Goal: Task Accomplishment & Management: Use online tool/utility

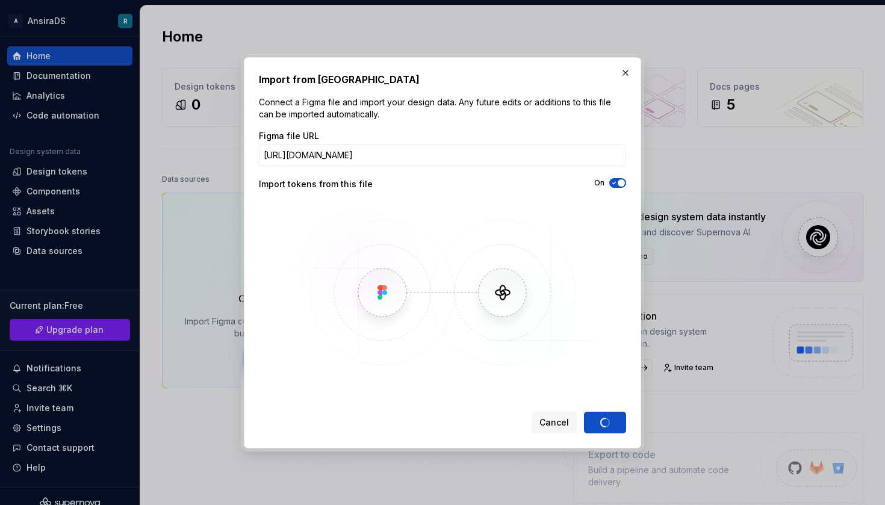
click at [470, 315] on img at bounding box center [442, 292] width 349 height 181
click at [572, 196] on div "Figma file URL https://www.figma.com/design/8Z12Wt22I0kFVLIZCtgg7n/Test-PEGA-DS…" at bounding box center [442, 256] width 367 height 253
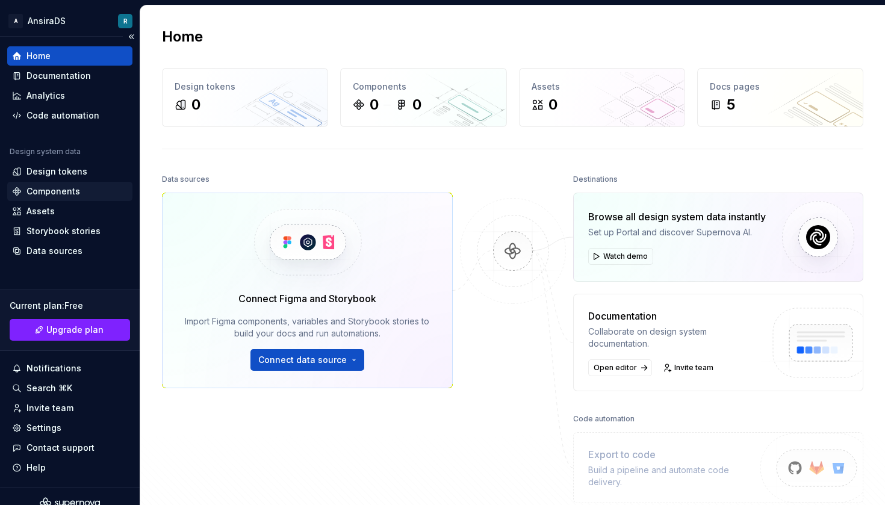
click at [67, 186] on div "Components" at bounding box center [54, 192] width 54 height 12
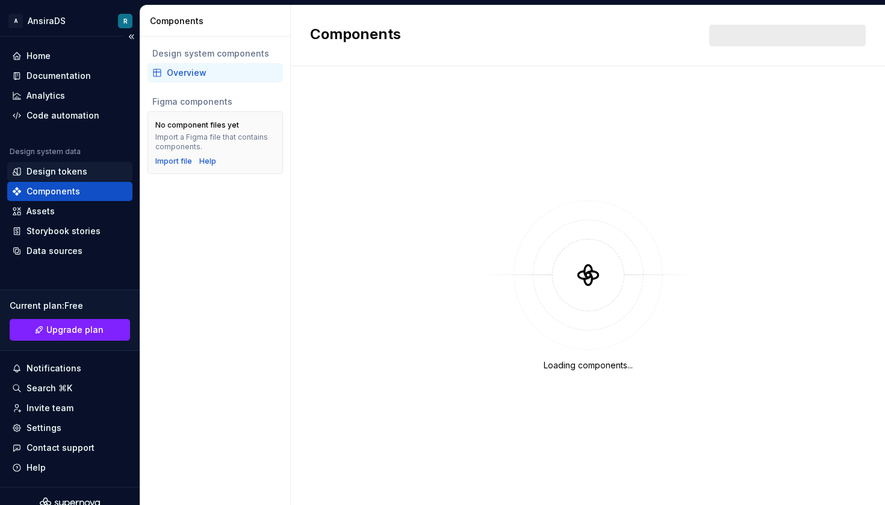
click at [70, 164] on div "Design tokens" at bounding box center [69, 171] width 125 height 19
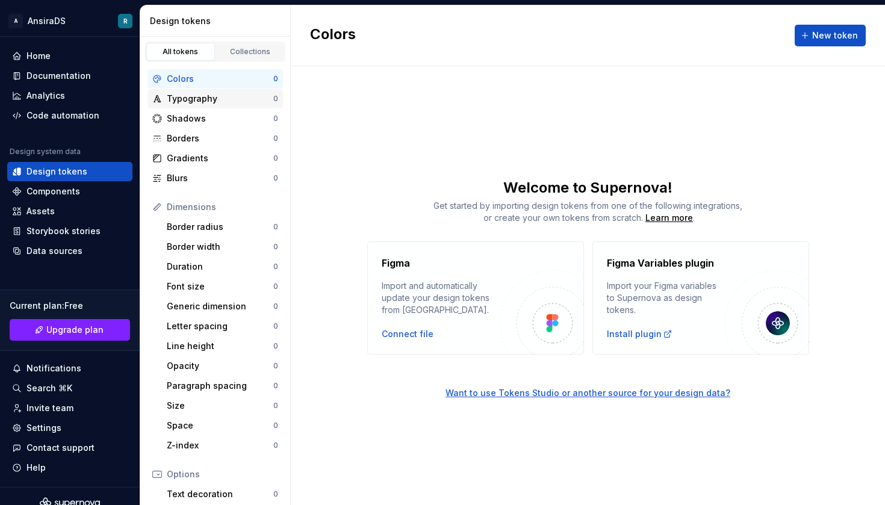
click at [221, 101] on div "Typography" at bounding box center [220, 99] width 107 height 12
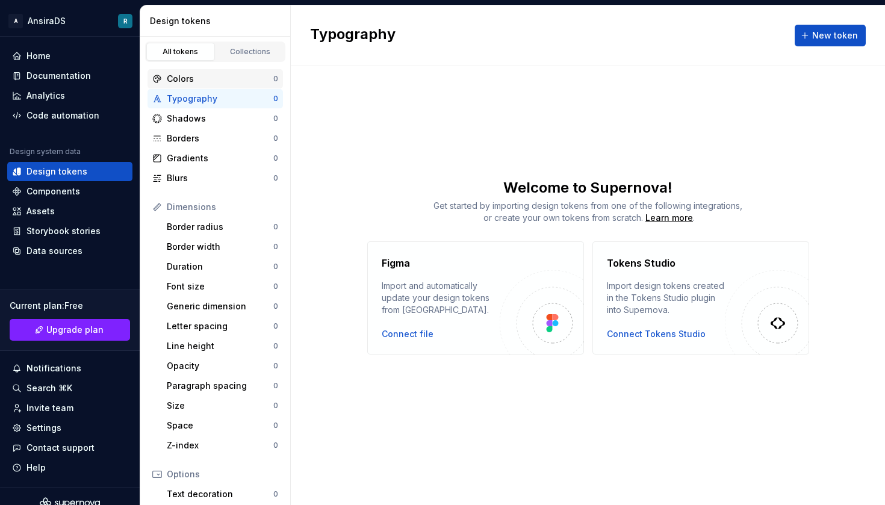
click at [213, 77] on div "Colors" at bounding box center [220, 79] width 107 height 12
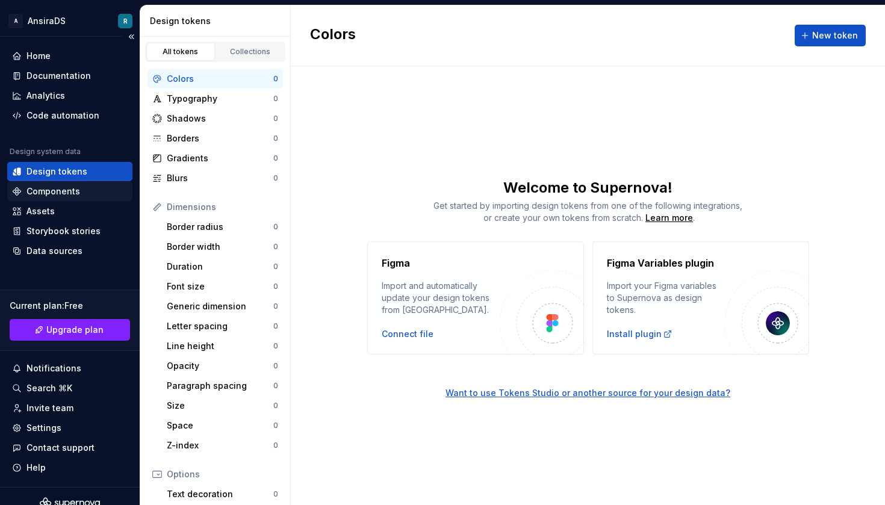
click at [64, 183] on div "Components" at bounding box center [69, 191] width 125 height 19
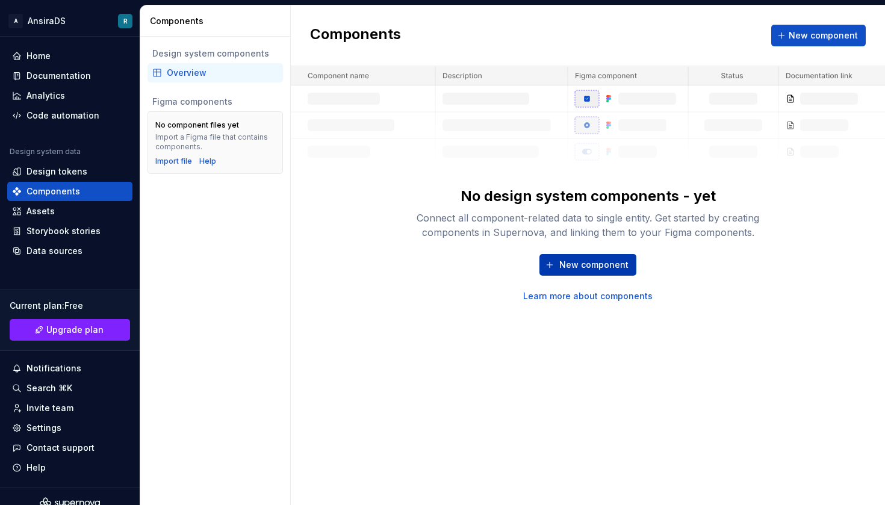
click at [582, 267] on span "New component" at bounding box center [594, 265] width 69 height 12
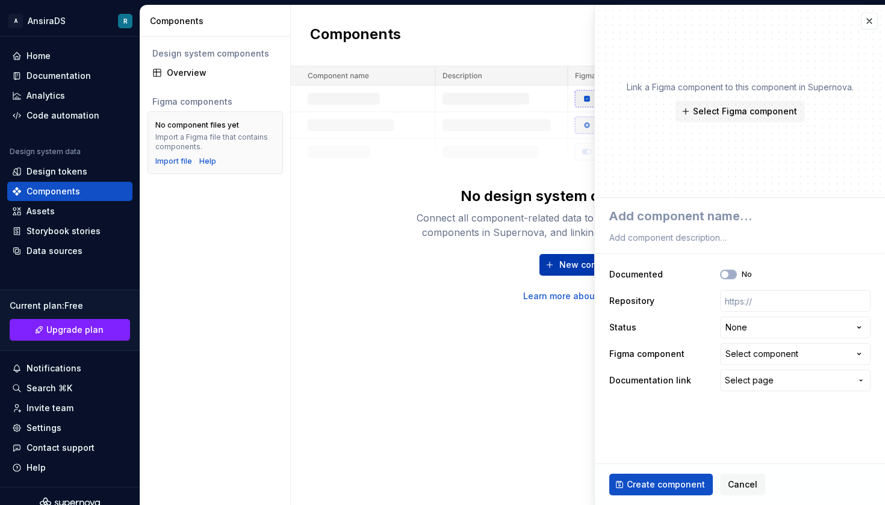
type textarea "*"
click at [869, 24] on button "button" at bounding box center [869, 21] width 17 height 17
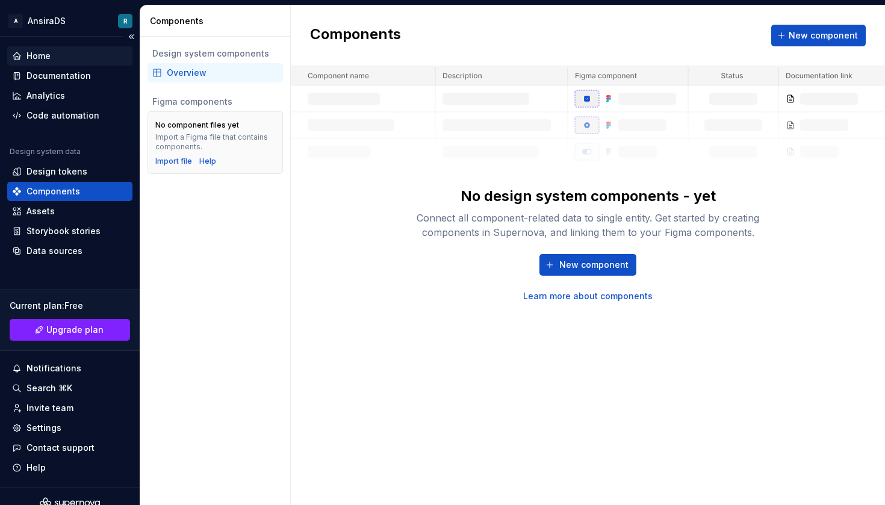
click at [59, 61] on div "Home" at bounding box center [70, 56] width 116 height 12
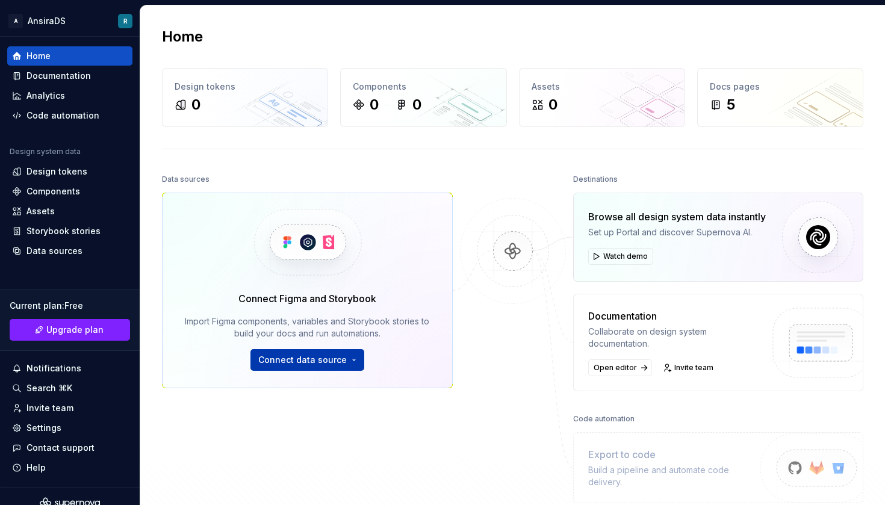
click at [290, 367] on button "Connect data source" at bounding box center [308, 360] width 114 height 22
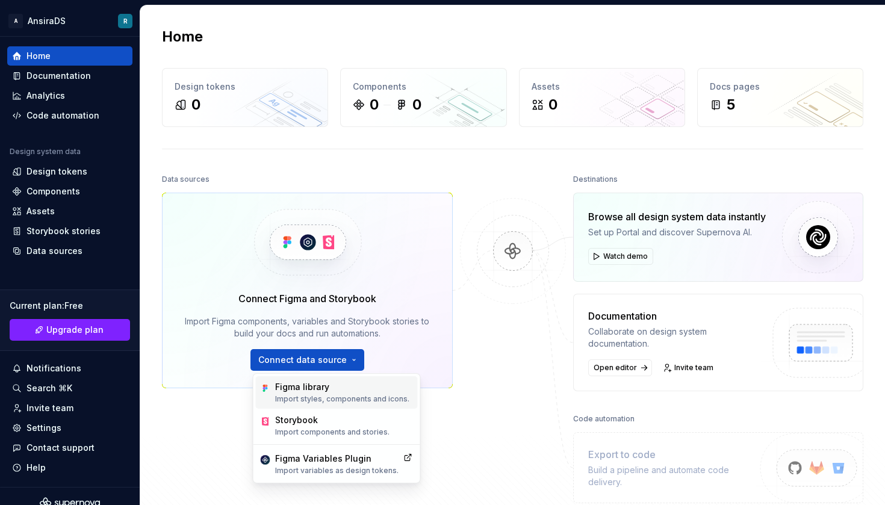
click at [293, 396] on p "Import styles, components and icons." at bounding box center [342, 400] width 134 height 10
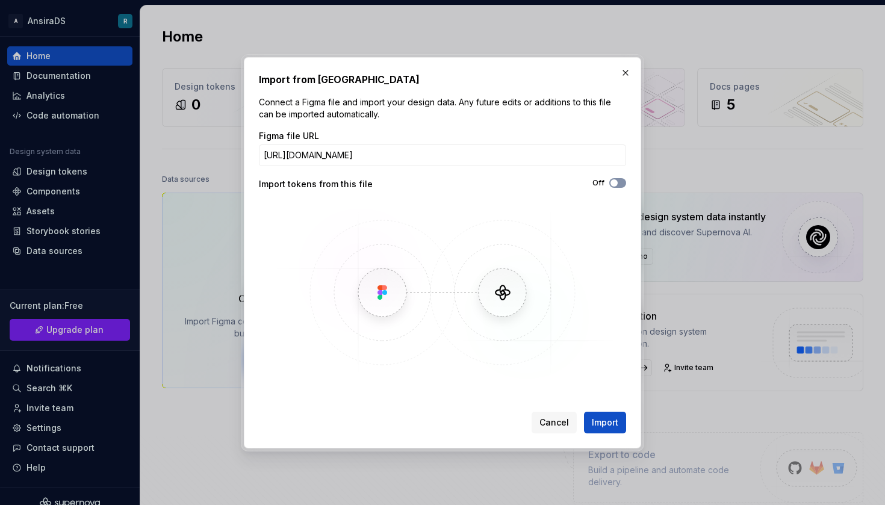
type input "https://www.figma.com/design/XqYmd7M9aZZcsLQl0OHwho/DS-testing?node-id=0-1&t=vU…"
click at [616, 184] on span "button" at bounding box center [614, 182] width 7 height 7
click at [606, 422] on span "Import" at bounding box center [605, 423] width 27 height 12
click at [614, 186] on icon "button" at bounding box center [615, 182] width 10 height 7
click at [601, 410] on div "Cancel Import" at bounding box center [442, 420] width 367 height 27
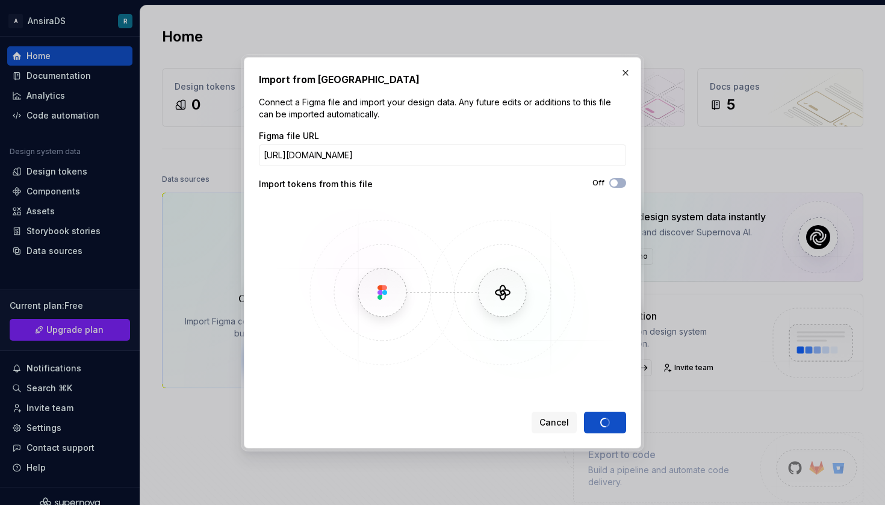
click at [457, 105] on p "Connect a Figma file and import your design data. Any future edits or additions…" at bounding box center [442, 108] width 367 height 24
click at [525, 103] on p "Connect a Figma file and import your design data. Any future edits or additions…" at bounding box center [442, 108] width 367 height 24
click at [606, 111] on p "Connect a Figma file and import your design data. Any future edits or additions…" at bounding box center [442, 108] width 367 height 24
click at [317, 122] on div "Import from Figma Connect a Figma file and import your design data. Any future …" at bounding box center [442, 252] width 367 height 361
click at [626, 73] on button "button" at bounding box center [625, 72] width 17 height 17
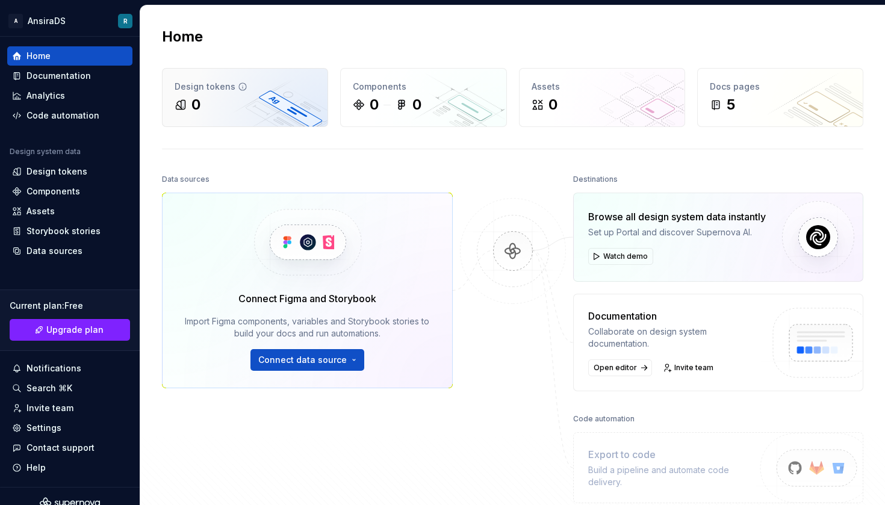
click at [249, 101] on div "0" at bounding box center [245, 104] width 141 height 19
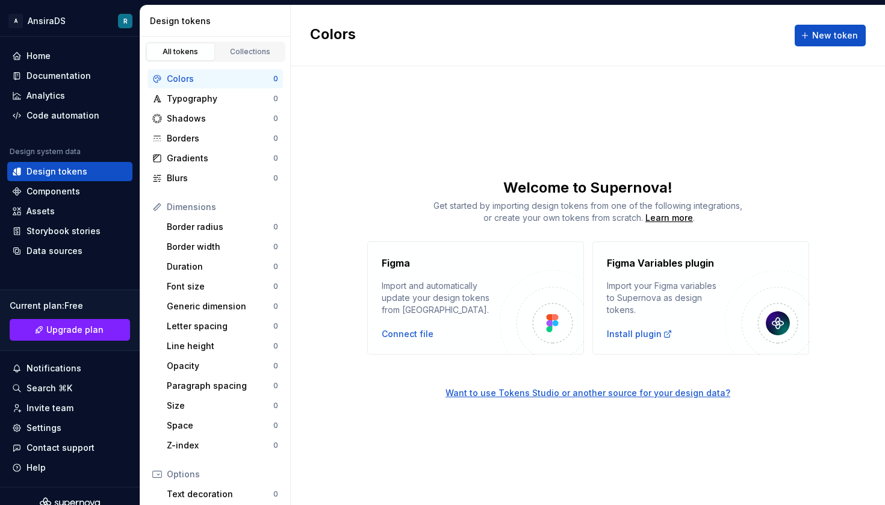
click at [579, 395] on div "Want to use Tokens Studio or another source for your design data?" at bounding box center [588, 393] width 285 height 12
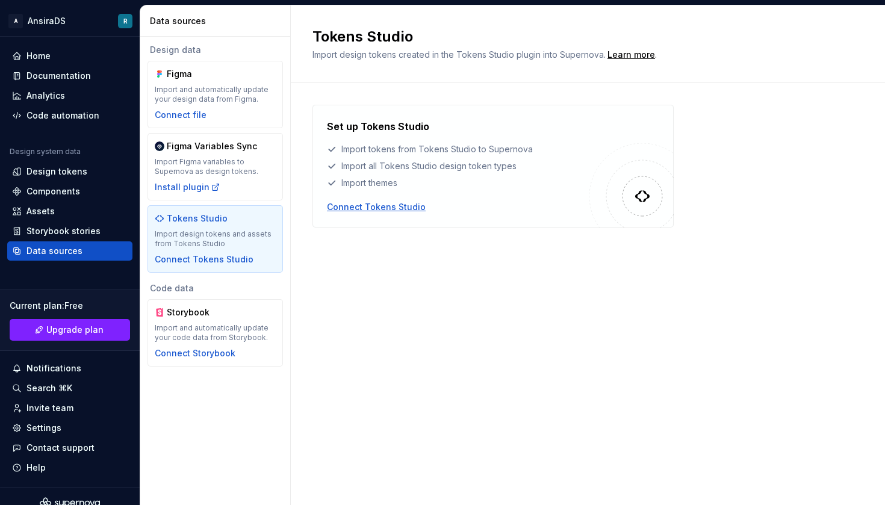
click at [404, 210] on div "Connect Tokens Studio" at bounding box center [376, 207] width 99 height 12
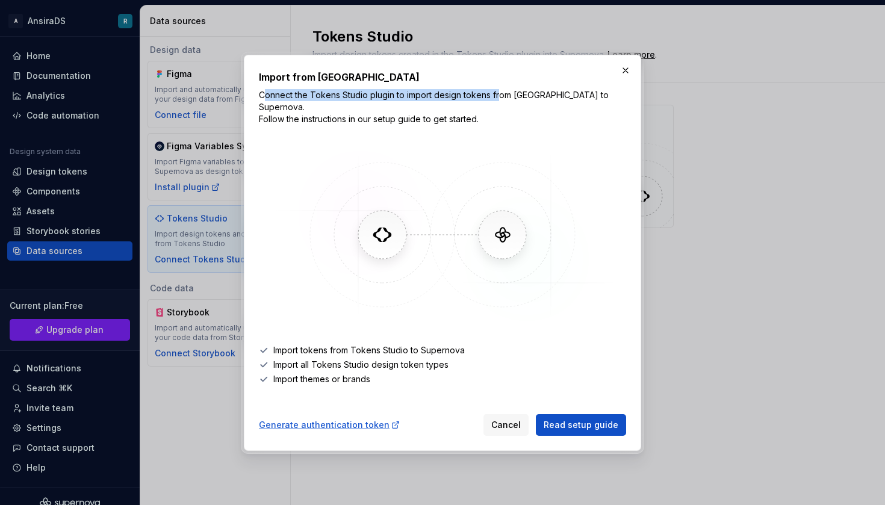
drag, startPoint x: 263, startPoint y: 101, endPoint x: 498, endPoint y: 105, distance: 234.9
click at [498, 105] on p "Connect the Tokens Studio plugin to import design tokens from Figma to Supernov…" at bounding box center [442, 107] width 367 height 36
click at [626, 79] on button "button" at bounding box center [625, 70] width 17 height 17
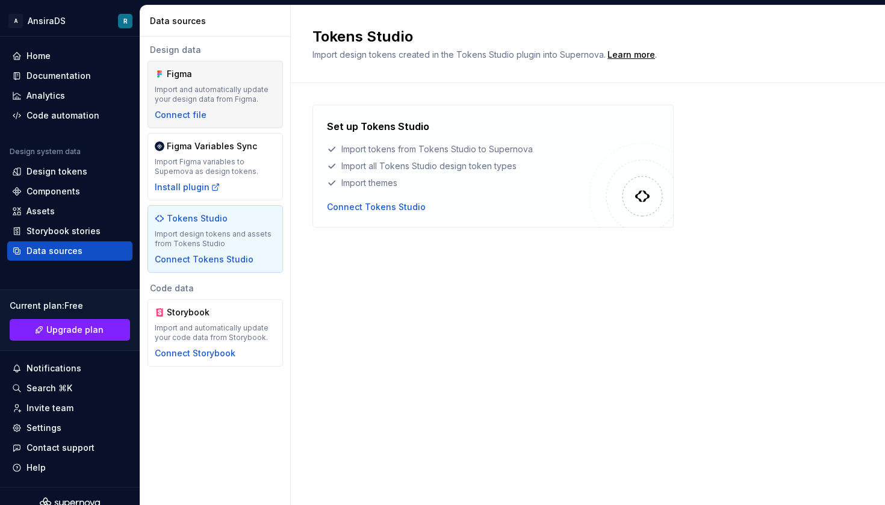
click at [201, 87] on div "Import and automatically update your design data from Figma." at bounding box center [215, 94] width 121 height 19
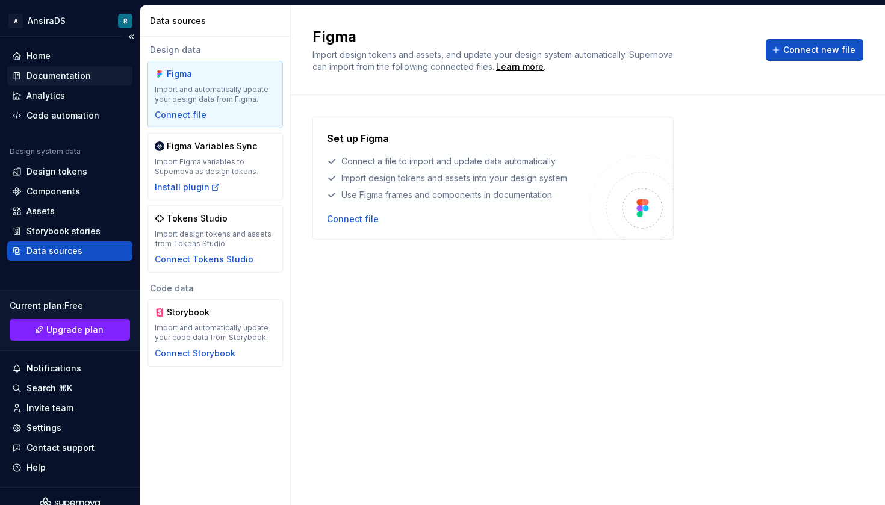
click at [74, 75] on div "Documentation" at bounding box center [59, 76] width 64 height 12
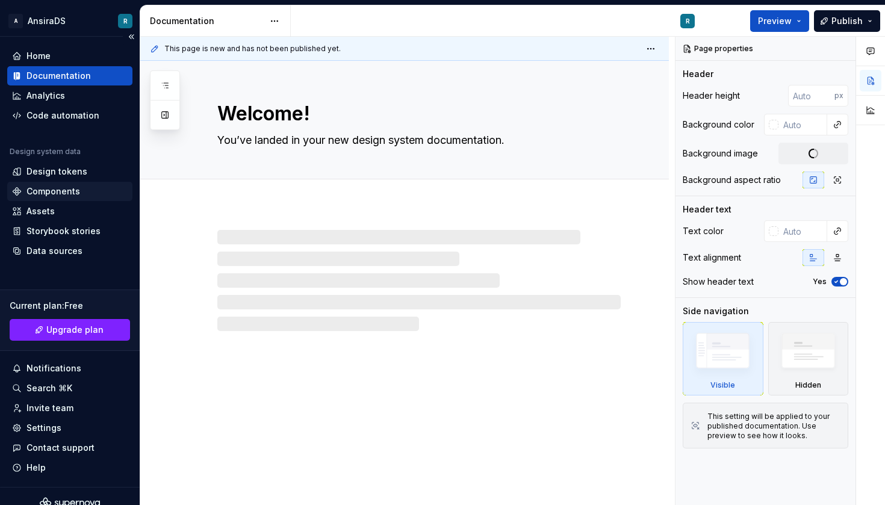
type textarea "*"
click at [66, 198] on div "Components" at bounding box center [69, 191] width 125 height 19
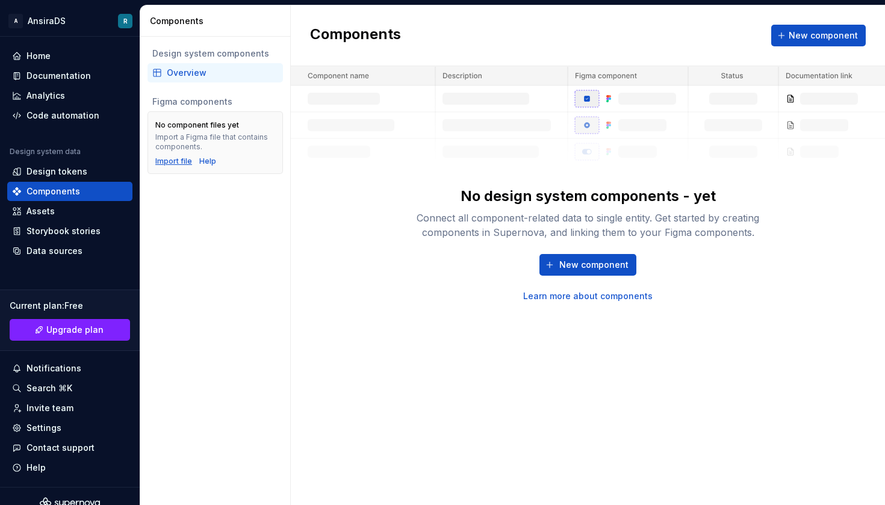
click at [183, 157] on div "Import file" at bounding box center [173, 162] width 37 height 10
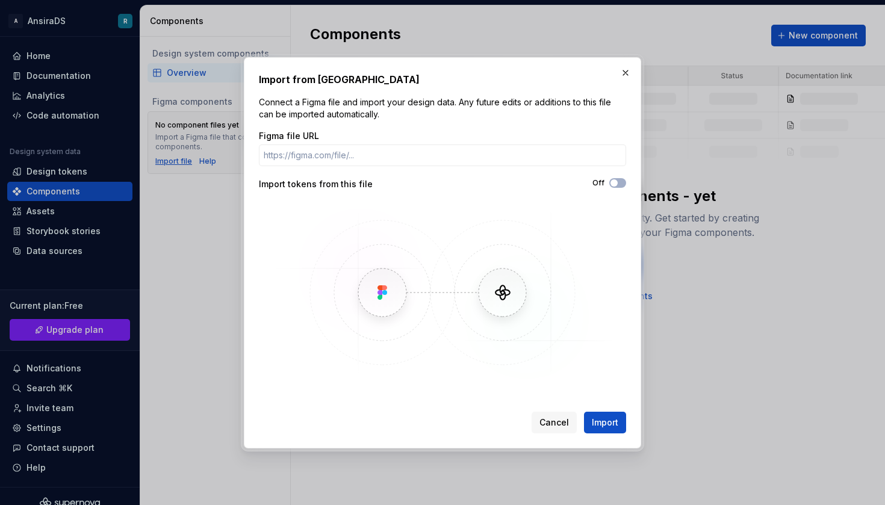
type input "Hi, I would like to follow up on my Demo request that I placed 2 weeks back. I'…"
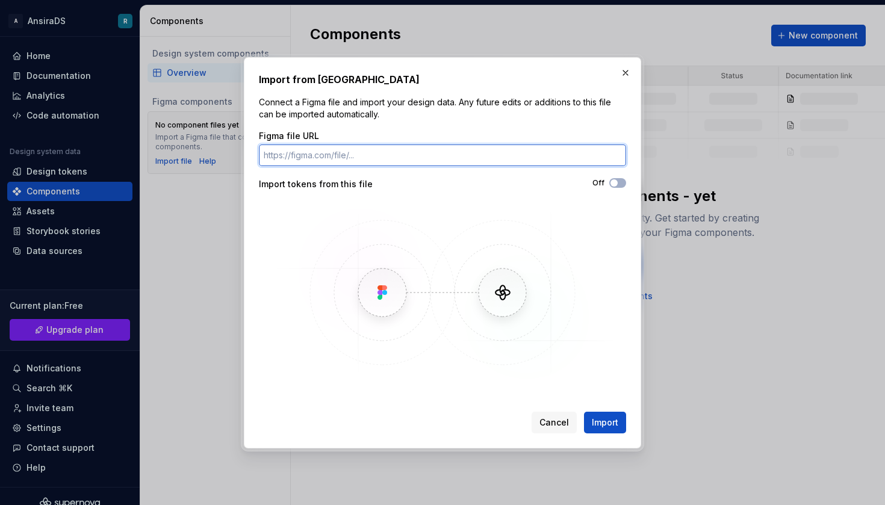
paste input "https://www.figma.com/design/XqYmd7M9aZZcsLQl0OHwho/DS-testing?node-id=0-1&t=C8…"
type input "https://www.figma.com/design/XqYmd7M9aZZcsLQl0OHwho/DS-testing?node-id=0-1&t=C8…"
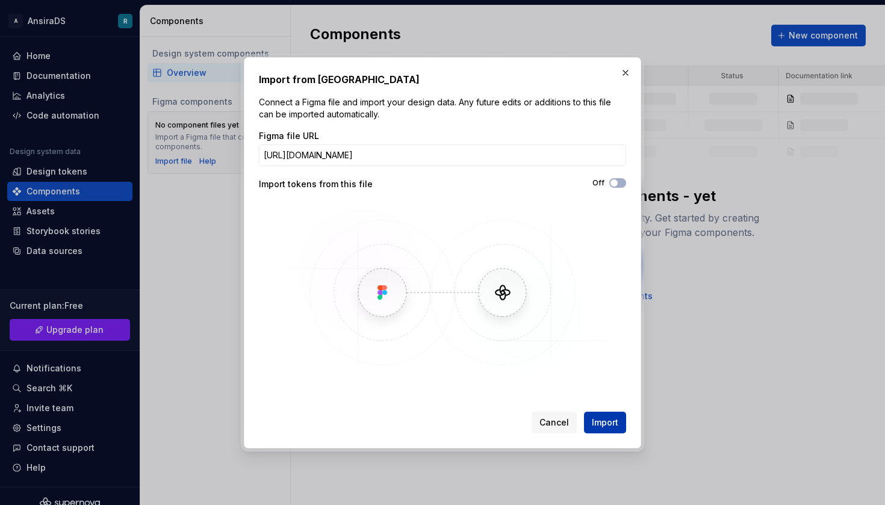
click at [597, 422] on span "Import" at bounding box center [605, 423] width 27 height 12
click at [616, 414] on button "Import" at bounding box center [605, 423] width 42 height 22
drag, startPoint x: 407, startPoint y: 72, endPoint x: 448, endPoint y: 75, distance: 41.1
click at [448, 73] on h2 "Import from Figma" at bounding box center [442, 79] width 367 height 14
click at [410, 310] on img at bounding box center [442, 292] width 349 height 181
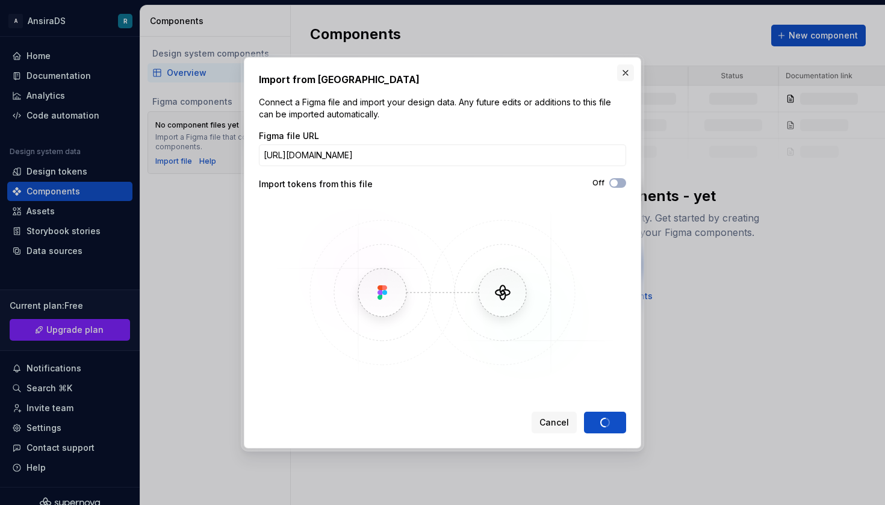
click at [632, 72] on button "button" at bounding box center [625, 72] width 17 height 17
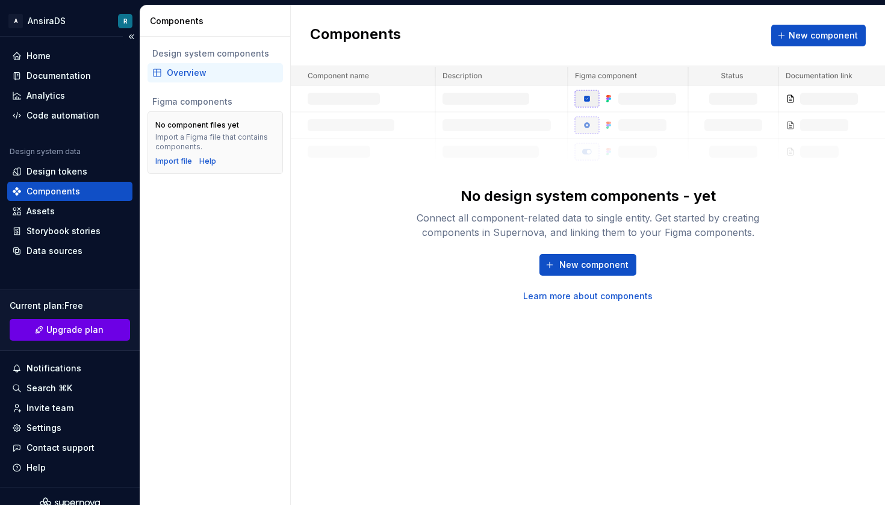
click at [54, 332] on span "Upgrade plan" at bounding box center [74, 330] width 57 height 12
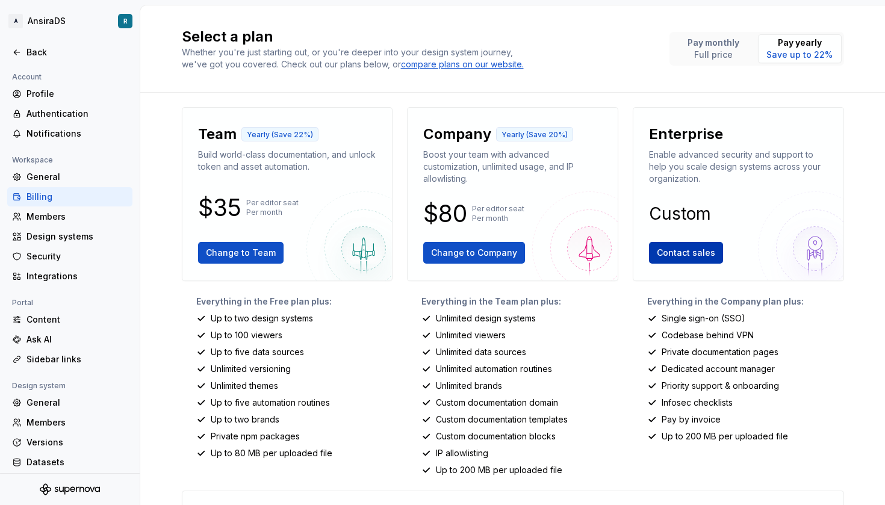
click at [702, 260] on button "Contact sales" at bounding box center [686, 253] width 74 height 22
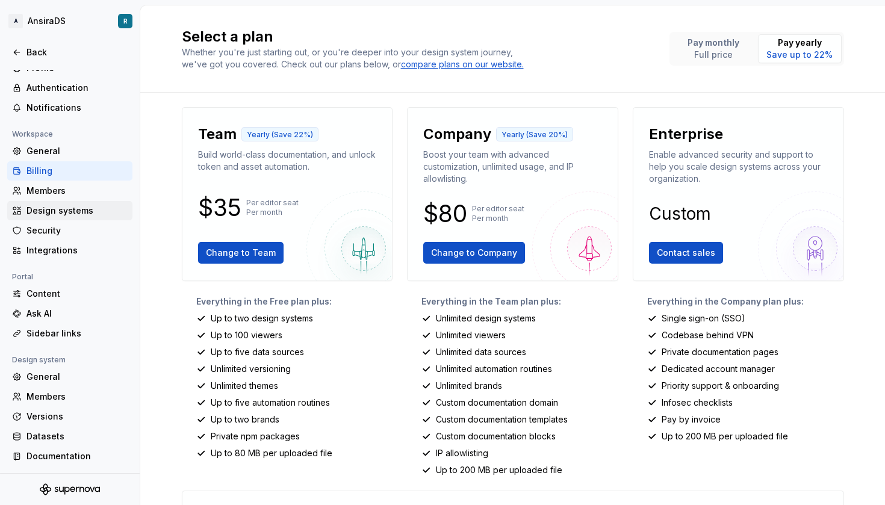
scroll to position [26, 0]
click at [76, 197] on div "Members" at bounding box center [69, 190] width 125 height 19
click at [72, 207] on div "Design systems" at bounding box center [77, 211] width 101 height 12
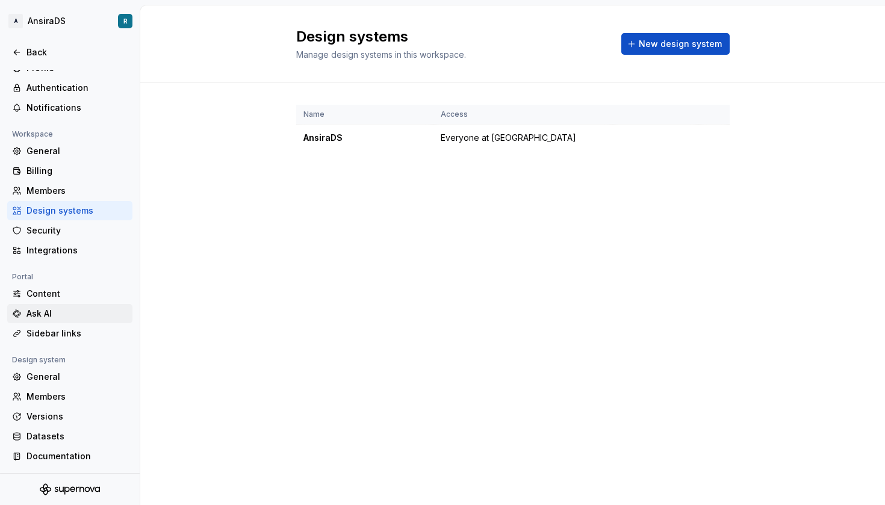
click at [61, 304] on div "Ask AI" at bounding box center [69, 313] width 125 height 19
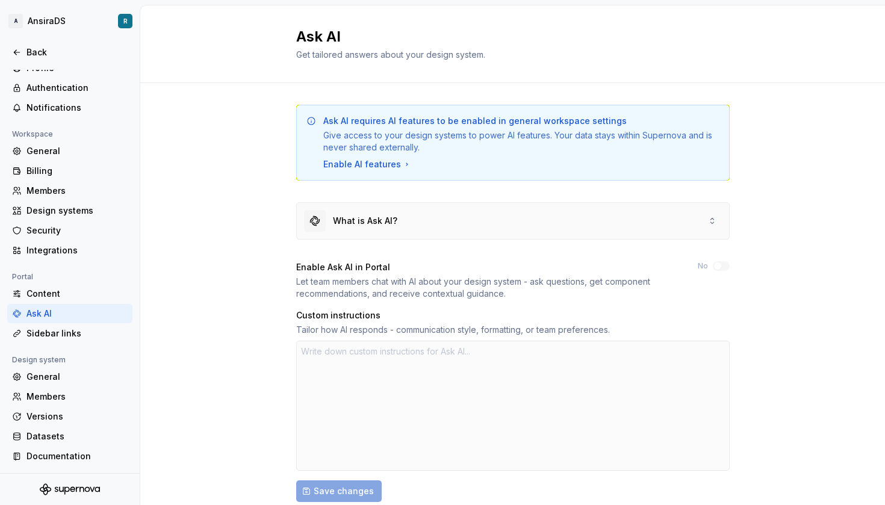
click at [402, 203] on div "What is Ask AI?" at bounding box center [513, 221] width 432 height 36
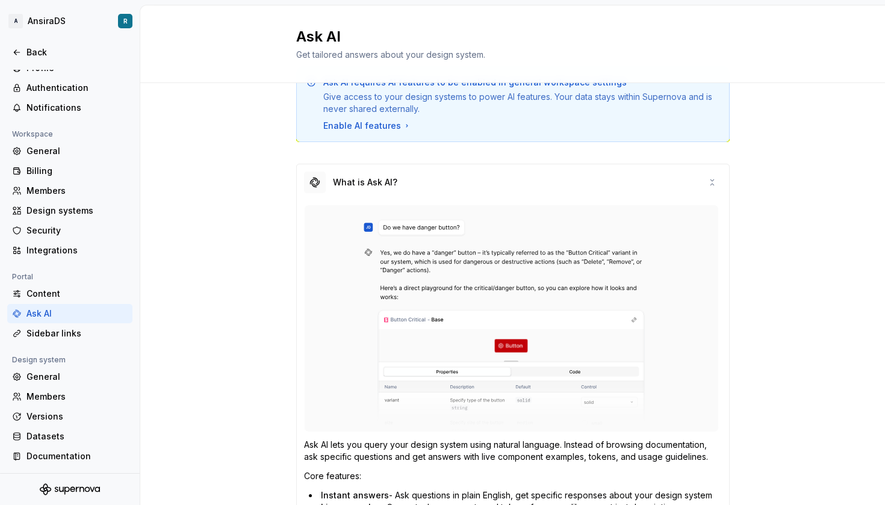
scroll to position [40, 0]
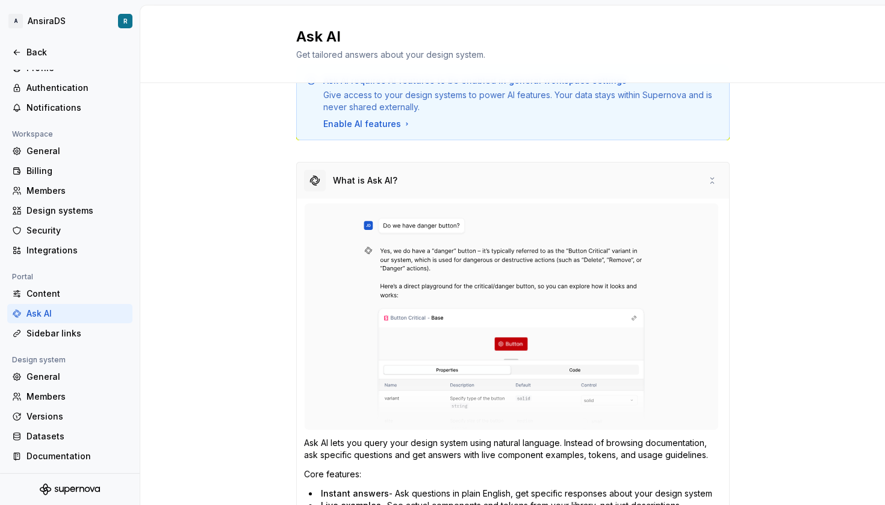
click at [482, 187] on div "What is Ask AI?" at bounding box center [513, 181] width 432 height 36
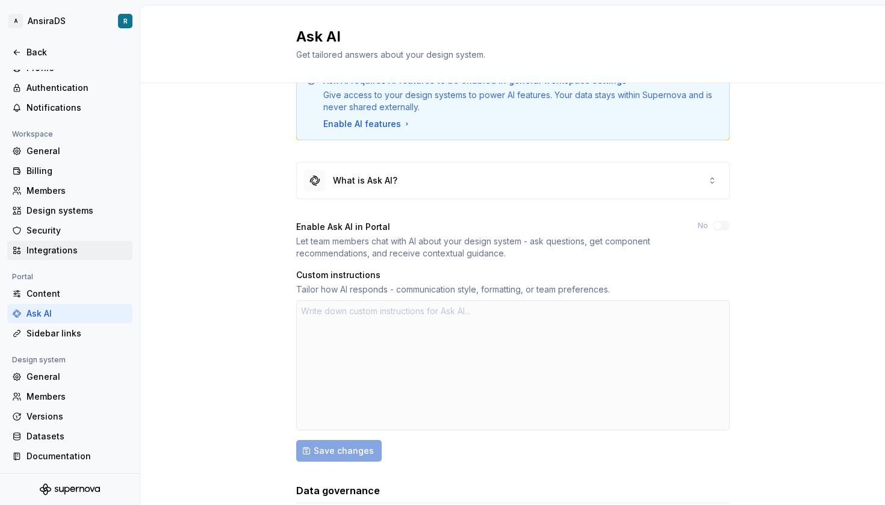
scroll to position [26, 0]
click at [56, 154] on div "General" at bounding box center [77, 151] width 101 height 12
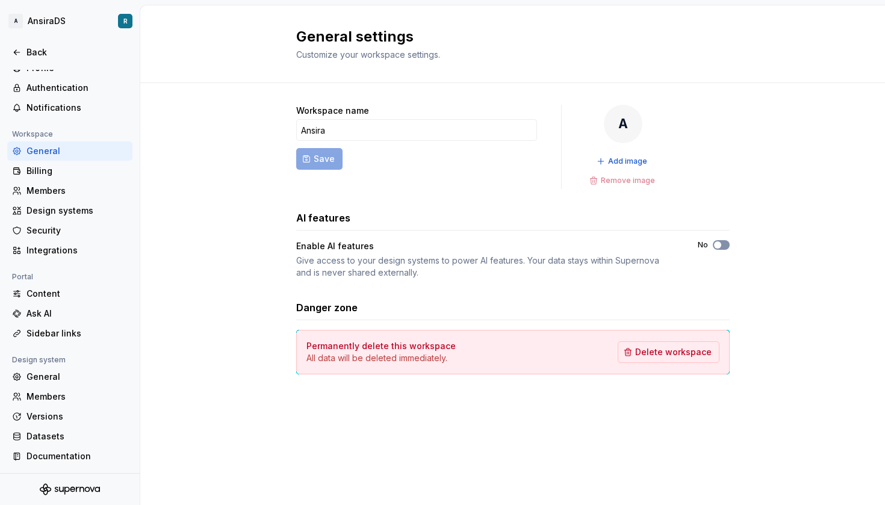
click at [723, 242] on button "No" at bounding box center [721, 245] width 17 height 10
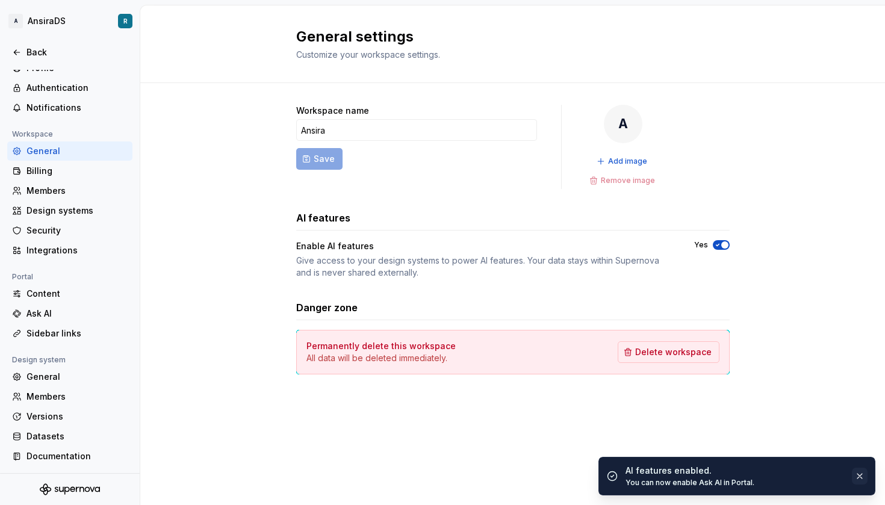
click at [860, 477] on button "button" at bounding box center [860, 476] width 16 height 17
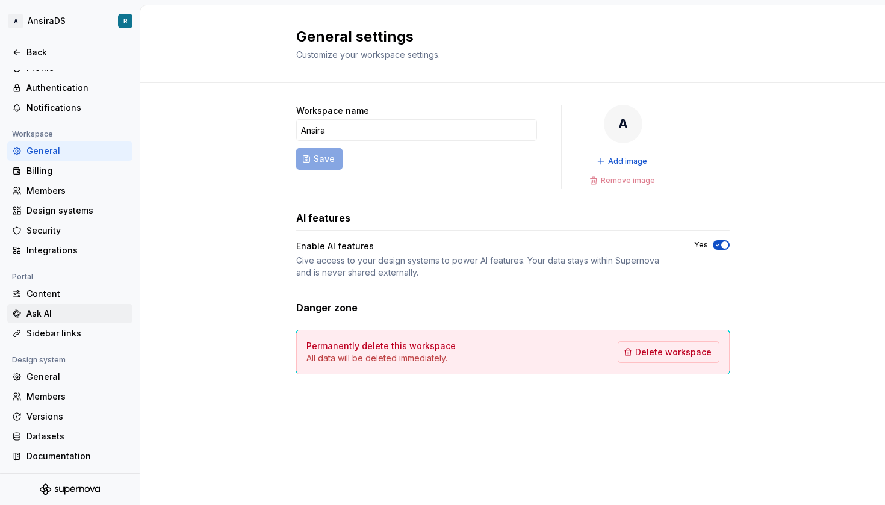
click at [67, 317] on div "Ask AI" at bounding box center [77, 314] width 101 height 12
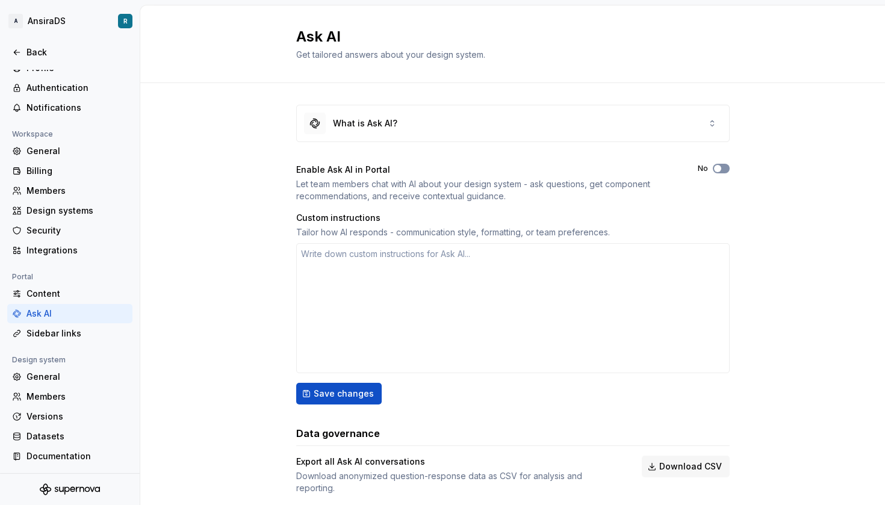
click at [720, 165] on icon "button" at bounding box center [718, 168] width 10 height 7
click at [370, 125] on div "What is Ask AI?" at bounding box center [365, 123] width 64 height 12
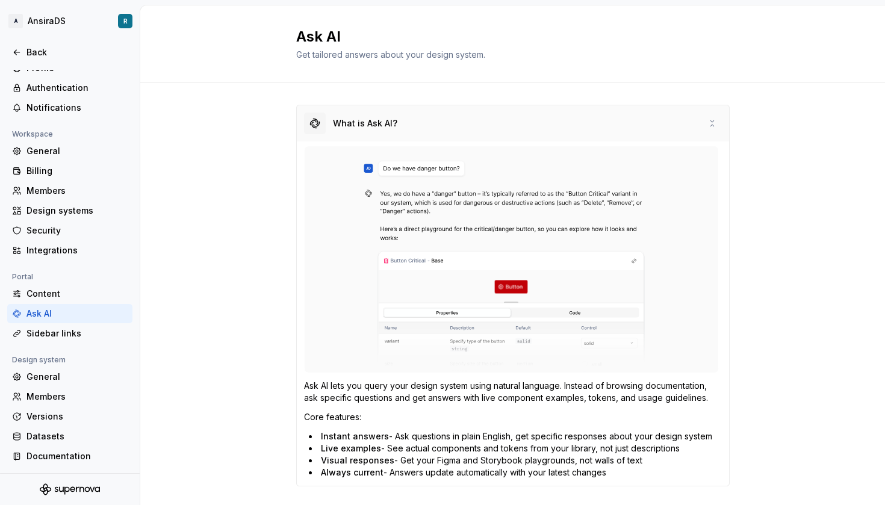
click at [370, 125] on div "What is Ask AI?" at bounding box center [365, 123] width 64 height 12
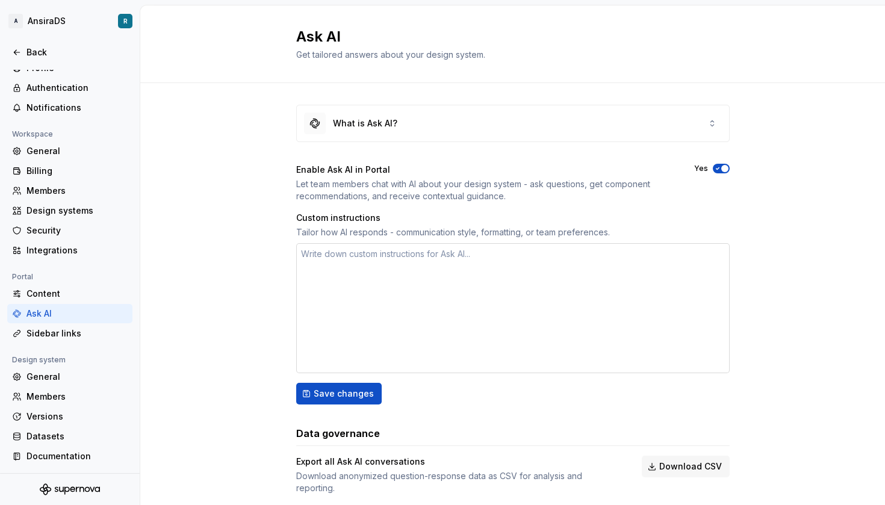
click at [358, 273] on textarea at bounding box center [513, 308] width 434 height 130
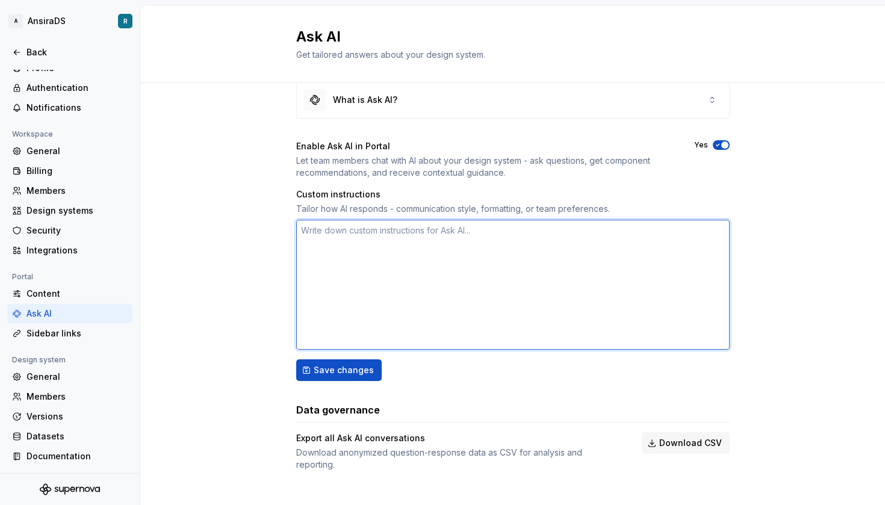
scroll to position [23, 0]
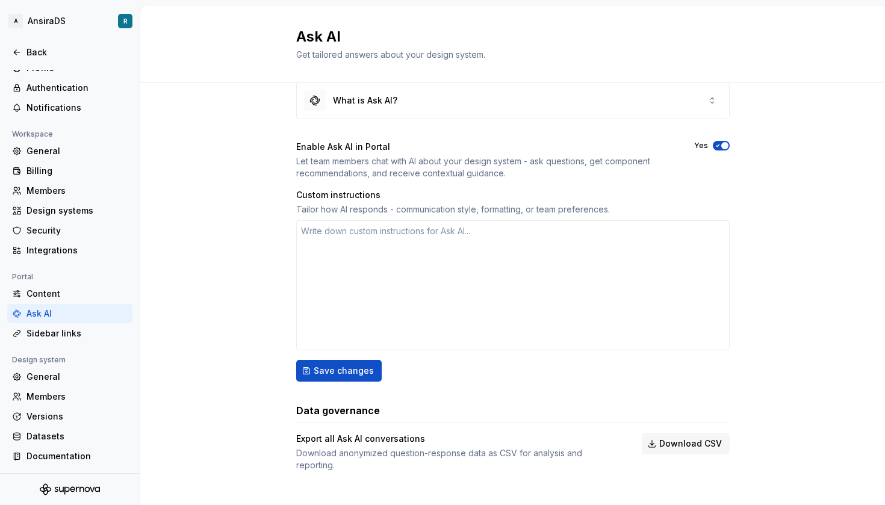
click at [216, 299] on div "What is Ask AI? Enable Ask AI in Portal Let team members chat with AI about you…" at bounding box center [512, 288] width 745 height 457
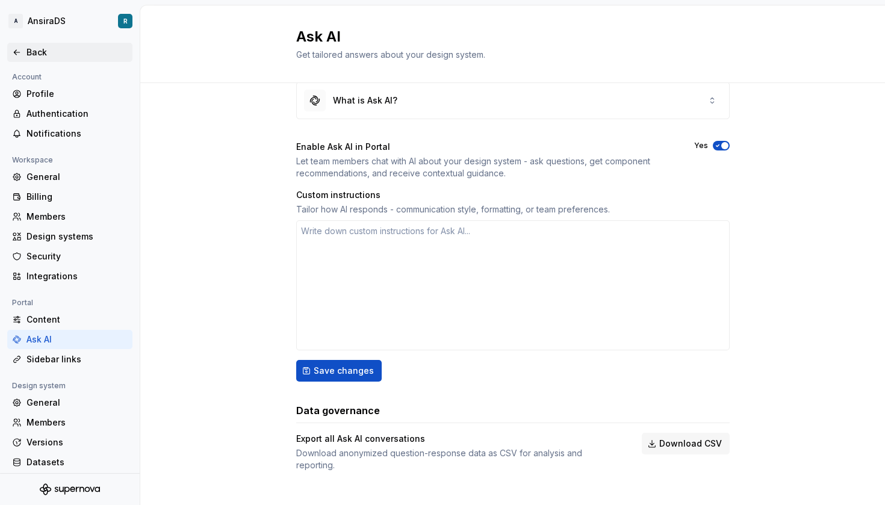
scroll to position [0, 0]
click at [36, 29] on html "A AnsiraDS R Back Account Profile Authentication Notifications Workspace Genera…" at bounding box center [442, 252] width 885 height 505
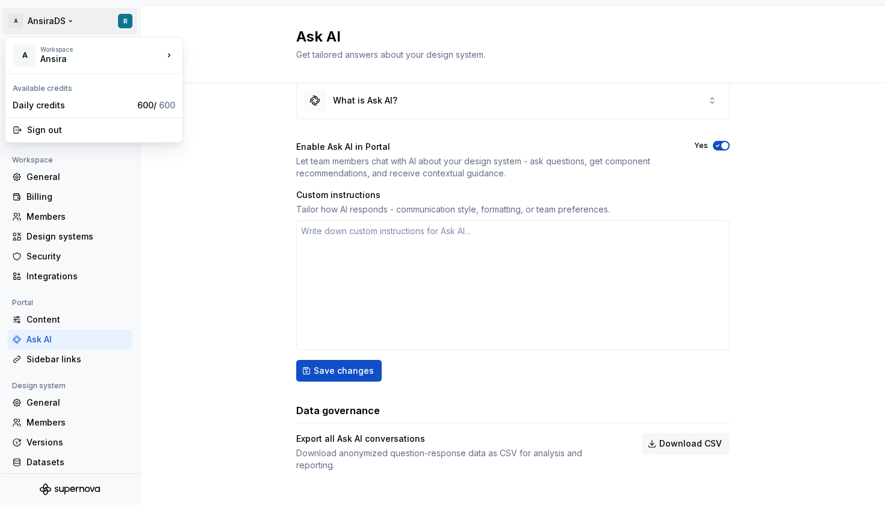
click at [192, 220] on html "A AnsiraDS R Back Account Profile Authentication Notifications Workspace Genera…" at bounding box center [442, 252] width 885 height 505
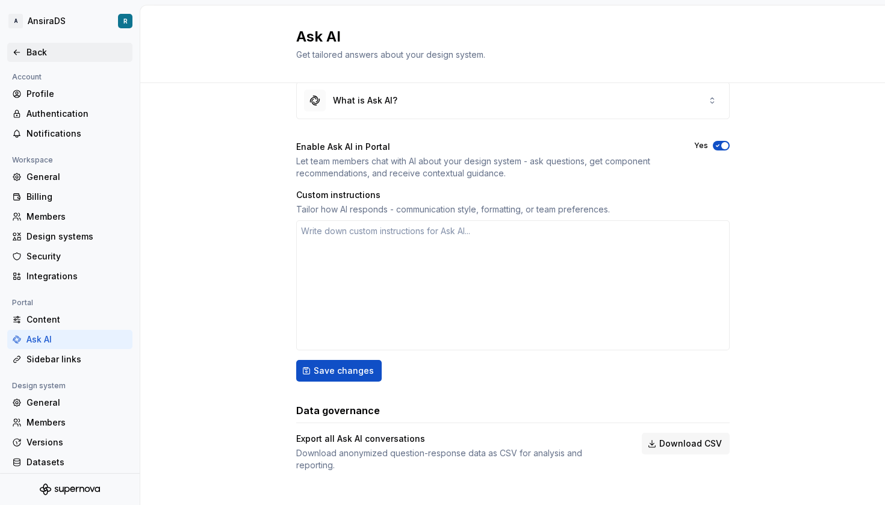
click at [31, 49] on div "Back" at bounding box center [77, 52] width 101 height 12
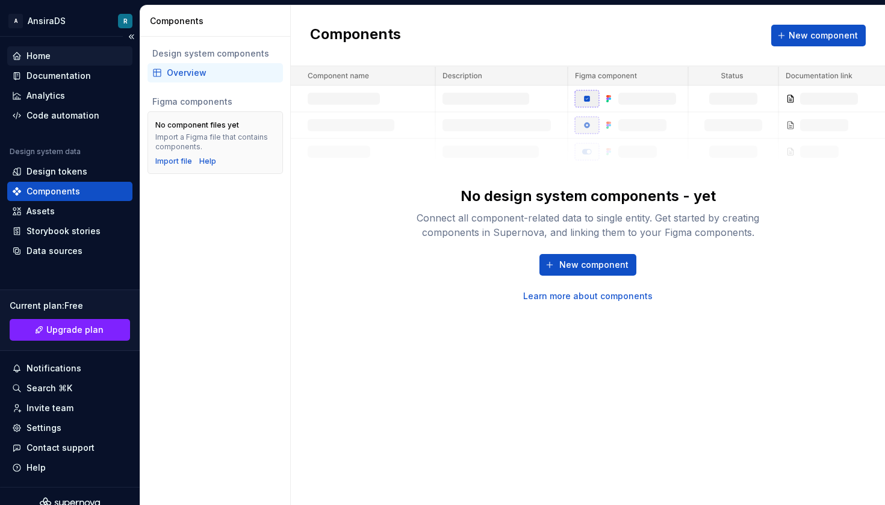
click at [65, 57] on div "Home" at bounding box center [70, 56] width 116 height 12
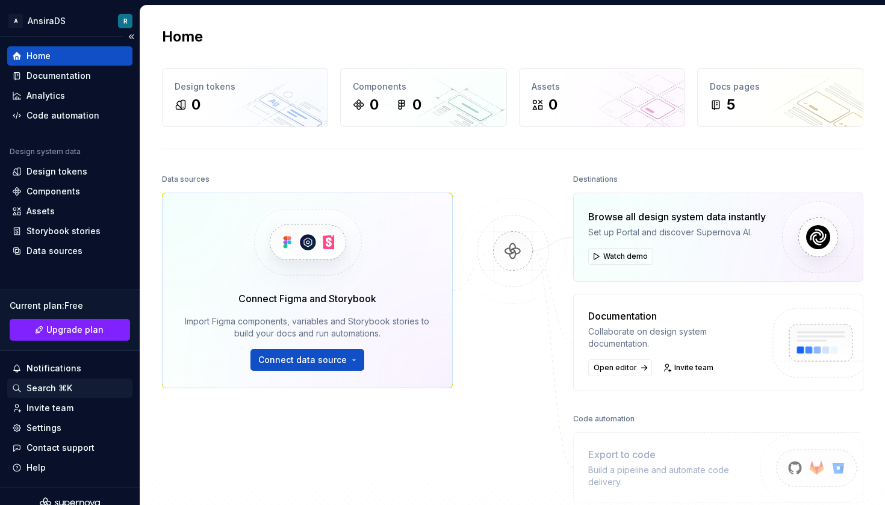
click at [58, 387] on div "Search ⌘K" at bounding box center [50, 388] width 46 height 12
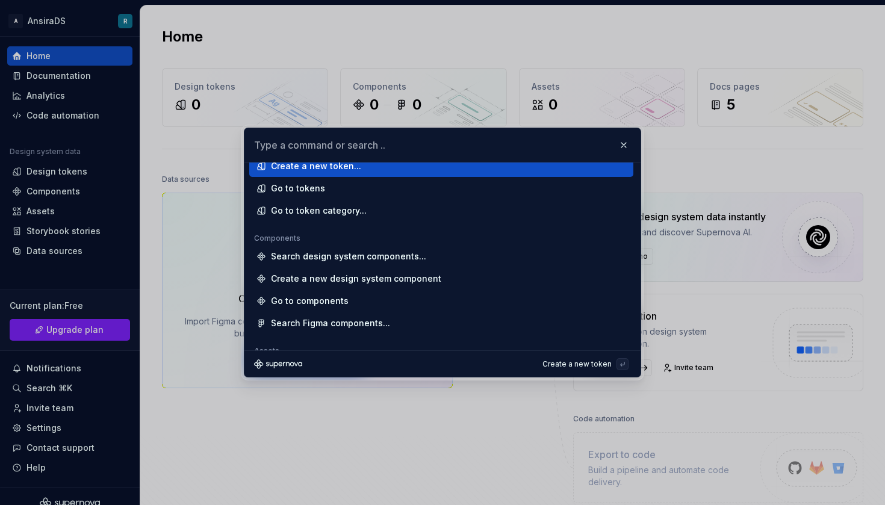
scroll to position [-16, 0]
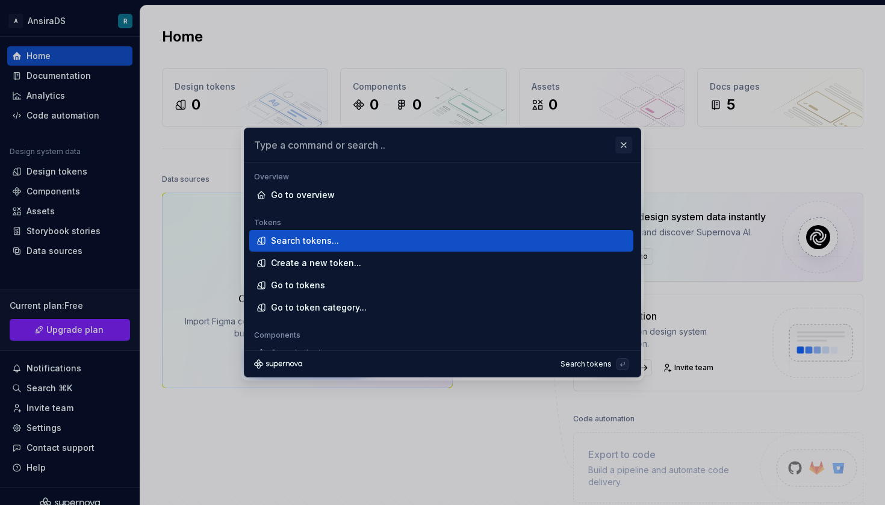
click at [625, 140] on button "button" at bounding box center [624, 145] width 17 height 17
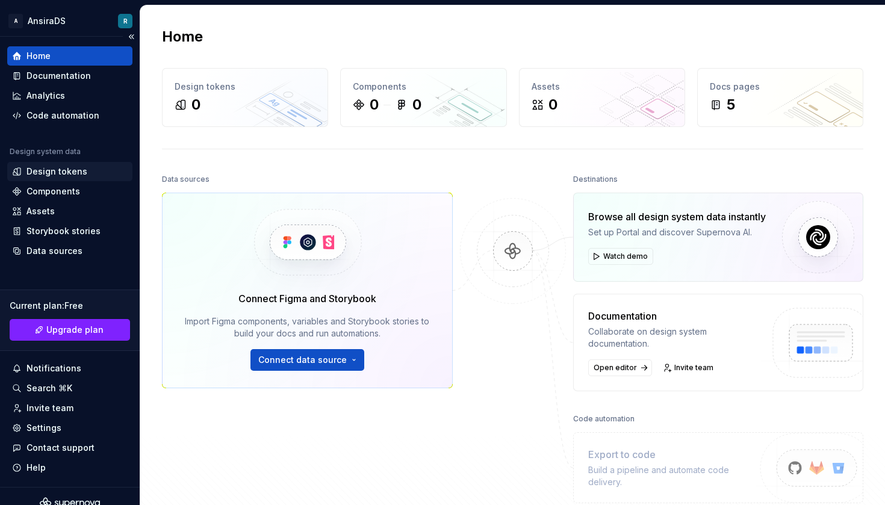
click at [29, 174] on div "Design tokens" at bounding box center [57, 172] width 61 height 12
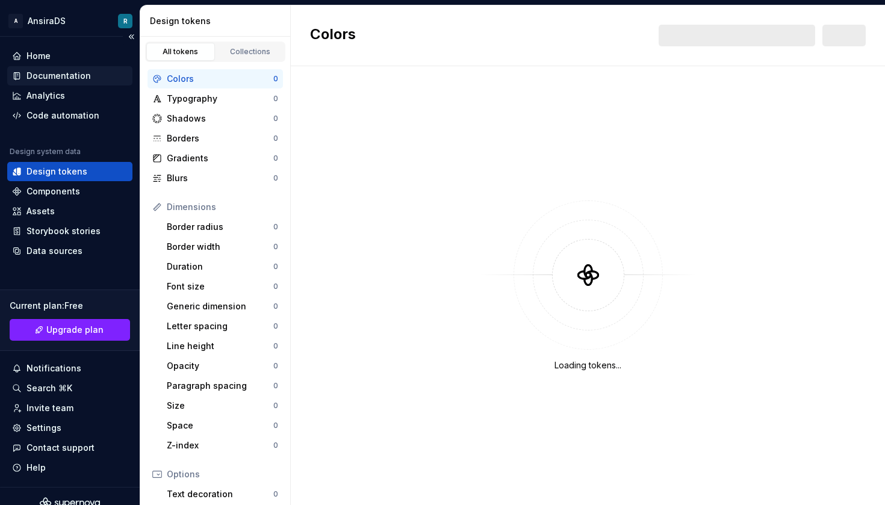
click at [47, 73] on div "Documentation" at bounding box center [59, 76] width 64 height 12
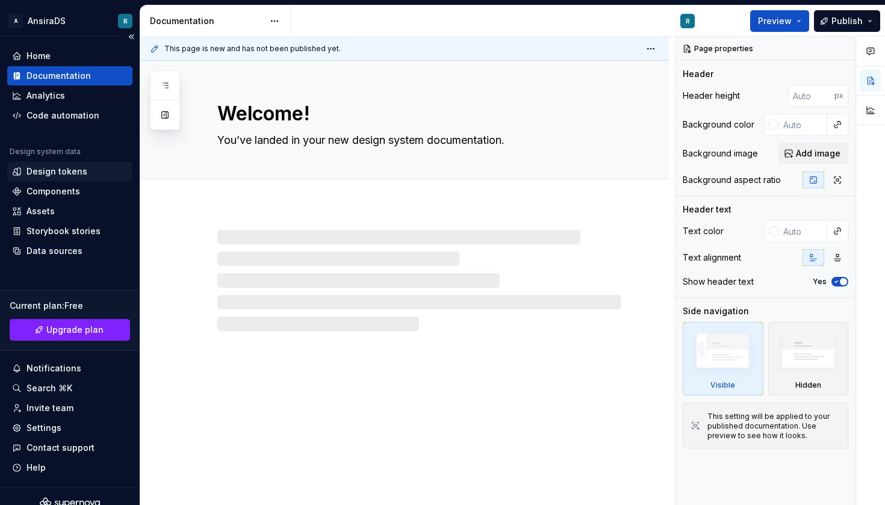
type textarea "*"
click at [40, 185] on div "Components" at bounding box center [69, 191] width 125 height 19
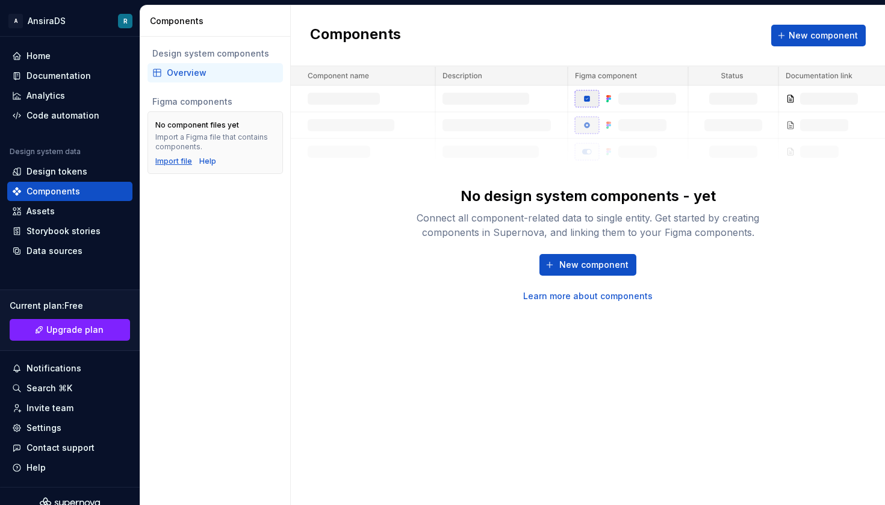
click at [174, 160] on div "Import file" at bounding box center [173, 162] width 37 height 10
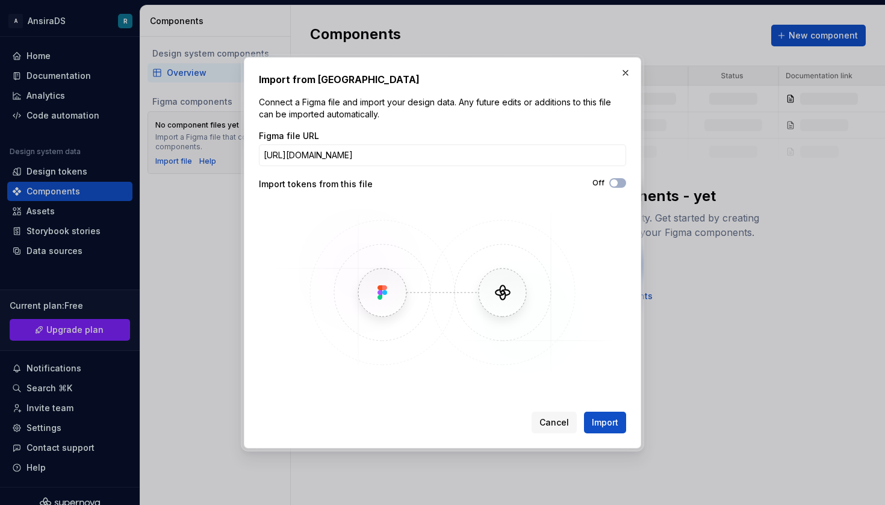
type input "https://www.figma.com/design/XqYmd7M9aZZcsLQl0OHwho/DS-testing?node-id=0-1&t=C8…"
click at [605, 422] on button "Import" at bounding box center [605, 423] width 42 height 22
click at [607, 425] on span "Import" at bounding box center [605, 423] width 27 height 12
